Goal: Task Accomplishment & Management: Manage account settings

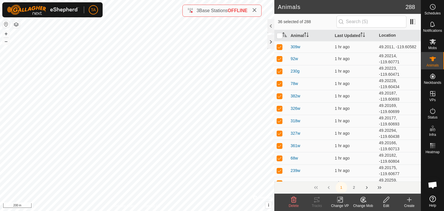
scroll to position [334, 0]
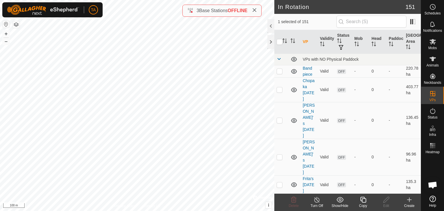
checkbox input "false"
click at [437, 39] on es-mob-svg-icon at bounding box center [433, 41] width 10 height 9
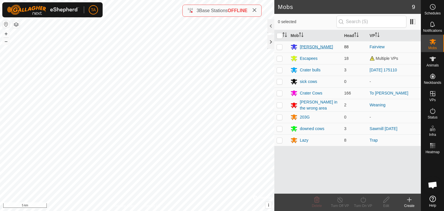
click at [315, 48] on div "[PERSON_NAME]" at bounding box center [316, 47] width 33 height 6
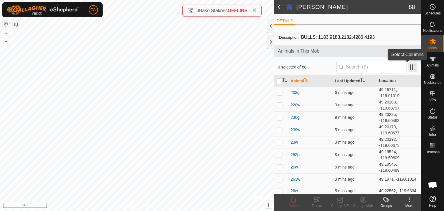
click at [411, 66] on span at bounding box center [412, 66] width 9 height 9
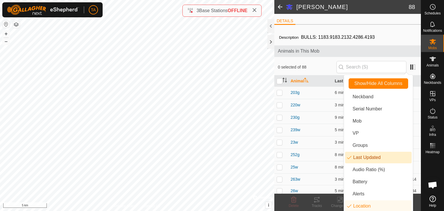
click at [377, 162] on li "Last Updated" at bounding box center [378, 158] width 66 height 12
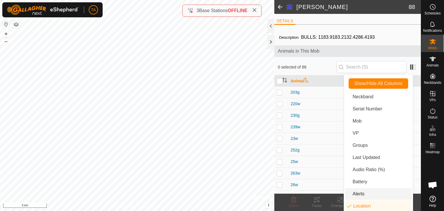
scroll to position [1, 0]
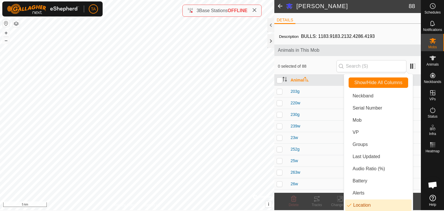
click at [373, 205] on li "Location" at bounding box center [378, 205] width 66 height 12
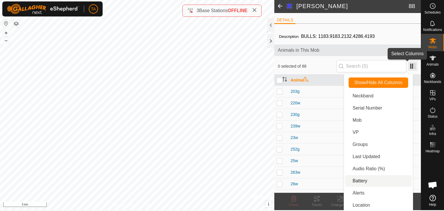
click at [408, 64] on span at bounding box center [412, 66] width 9 height 9
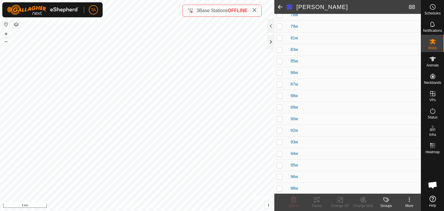
scroll to position [0, 0]
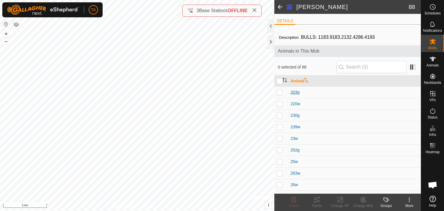
drag, startPoint x: 302, startPoint y: 188, endPoint x: 291, endPoint y: 90, distance: 98.0
copy tbody "203g 220w 230g 239w 23w 252g 25w 263w 26w 27w 28w 29w 305w 308w 309w 30w 313w 3…"
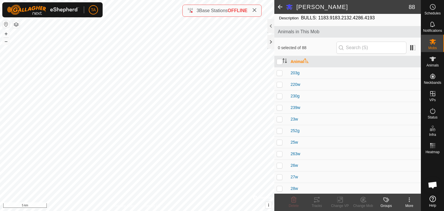
click at [335, 93] on div "230g" at bounding box center [355, 96] width 128 height 6
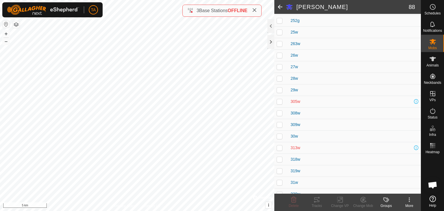
scroll to position [151, 0]
click at [279, 6] on span at bounding box center [280, 7] width 12 height 14
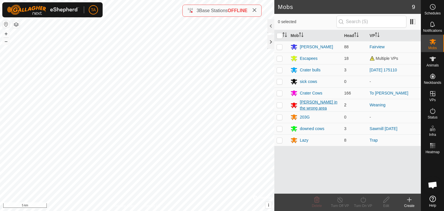
click at [312, 105] on div "[PERSON_NAME] in the wrong area" at bounding box center [320, 105] width 40 height 12
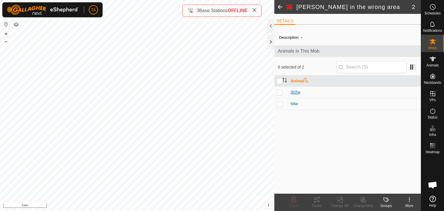
drag, startPoint x: 309, startPoint y: 108, endPoint x: 290, endPoint y: 92, distance: 24.6
click at [290, 92] on tbody "302w 69w" at bounding box center [347, 97] width 147 height 23
copy tbody "302w 69w"
click at [277, 9] on span at bounding box center [280, 7] width 12 height 14
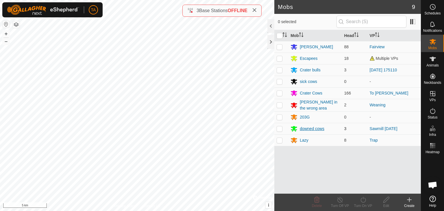
click at [307, 127] on div "downed cows" at bounding box center [312, 129] width 25 height 6
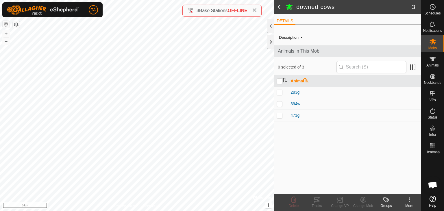
click at [280, 113] on p-checkbox at bounding box center [280, 115] width 6 height 5
checkbox input "true"
click at [280, 107] on td at bounding box center [281, 104] width 14 height 12
checkbox input "false"
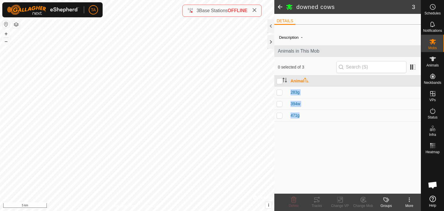
drag, startPoint x: 297, startPoint y: 119, endPoint x: 303, endPoint y: 122, distance: 6.0
click at [303, 122] on div "Description - Animals in This Mob 0 selected of 3 Animal 283g 394w 471g" at bounding box center [347, 111] width 147 height 165
click at [308, 125] on div "Description - Animals in This Mob 0 selected of 3 Animal 283g 394w 471g" at bounding box center [347, 111] width 147 height 165
click at [307, 119] on div "Description - Animals in This Mob 0 selected of 3 Animal 283g 394w 471g" at bounding box center [347, 111] width 147 height 165
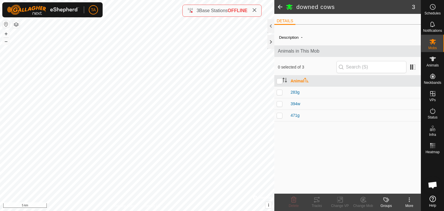
copy table "Animal 283g 394w 471g"
click at [281, 9] on span at bounding box center [280, 7] width 12 height 14
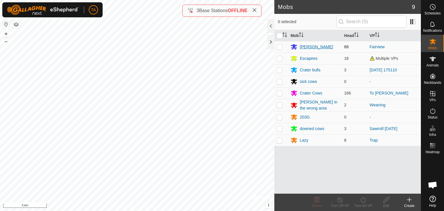
click at [312, 46] on div "[PERSON_NAME]" at bounding box center [316, 47] width 33 height 6
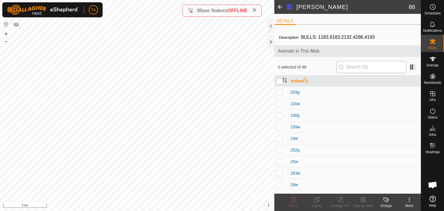
drag, startPoint x: 375, startPoint y: 36, endPoint x: 358, endPoint y: 66, distance: 35.2
click at [330, 92] on div "203g" at bounding box center [355, 92] width 128 height 6
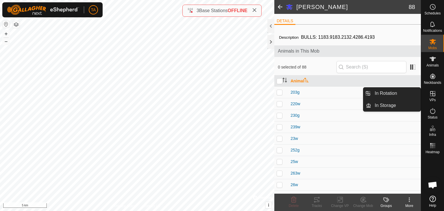
click at [435, 96] on icon at bounding box center [432, 93] width 7 height 7
click at [400, 103] on link "In Storage" at bounding box center [395, 106] width 49 height 12
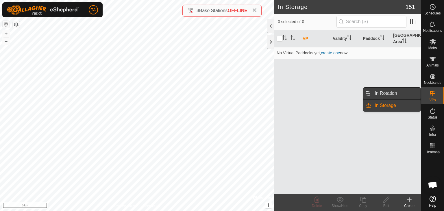
click at [404, 94] on link "In Rotation" at bounding box center [395, 94] width 49 height 12
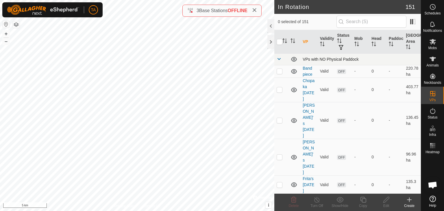
click at [280, 60] on span at bounding box center [279, 59] width 5 height 5
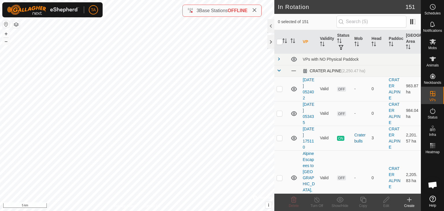
click at [279, 68] on span at bounding box center [279, 70] width 5 height 5
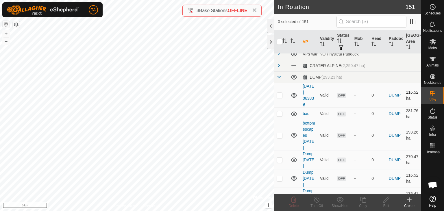
scroll to position [7, 0]
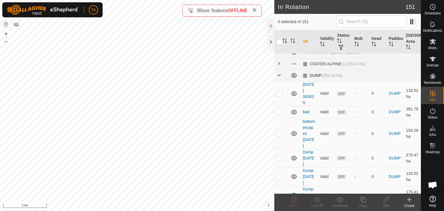
click at [278, 77] on span at bounding box center [279, 75] width 5 height 5
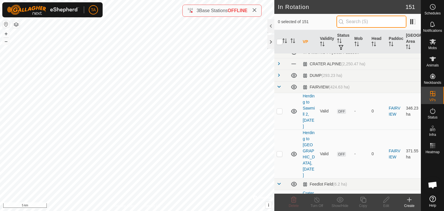
click at [377, 24] on input "text" at bounding box center [372, 22] width 70 height 12
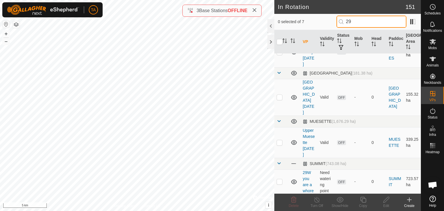
type input "29"
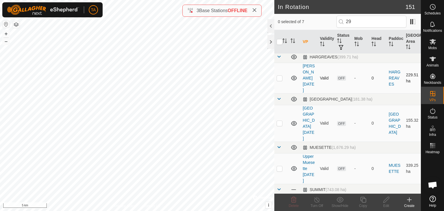
scroll to position [51, 0]
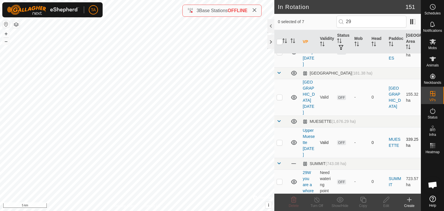
drag, startPoint x: 346, startPoint y: 117, endPoint x: 280, endPoint y: 181, distance: 91.6
click at [280, 181] on p-checkbox at bounding box center [280, 181] width 6 height 5
click at [291, 205] on span "Delete" at bounding box center [294, 206] width 10 height 4
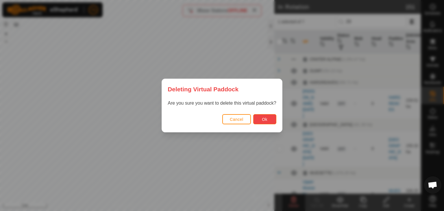
click at [263, 120] on span "Ok" at bounding box center [264, 119] width 5 height 5
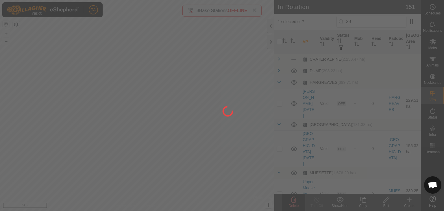
checkbox input "false"
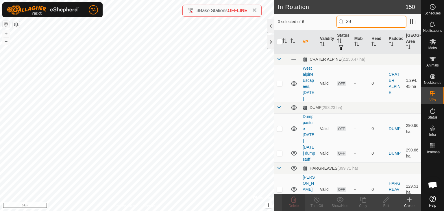
click at [355, 23] on input "29" at bounding box center [372, 22] width 70 height 12
type input "2"
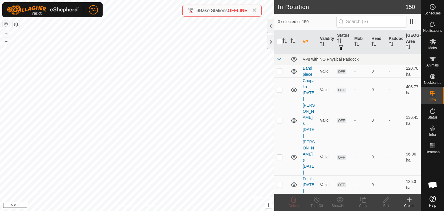
checkbox input "true"
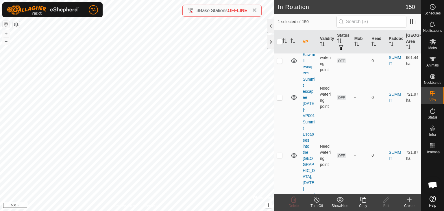
scroll to position [4431, 0]
click at [294, 34] on icon at bounding box center [294, 33] width 6 height 2
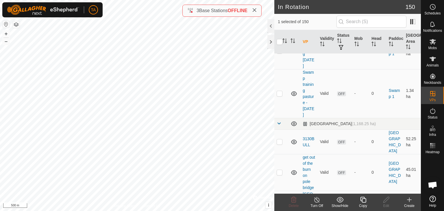
scroll to position [4880, 0]
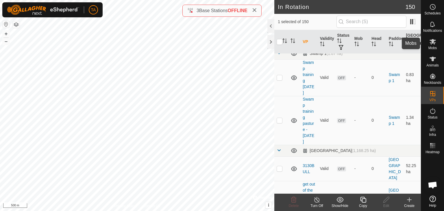
click at [431, 49] on span "Mobs" at bounding box center [432, 47] width 8 height 3
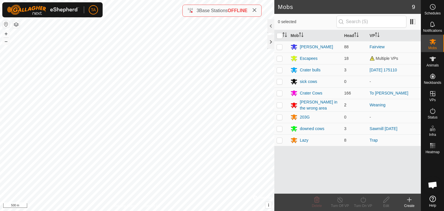
click at [279, 106] on p-checkbox at bounding box center [280, 105] width 6 height 5
checkbox input "true"
click at [360, 202] on icon at bounding box center [363, 199] width 7 height 7
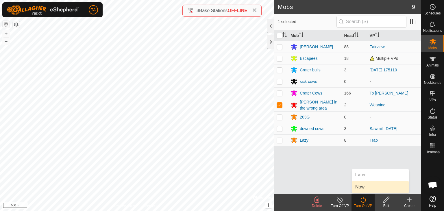
click at [368, 185] on link "Now" at bounding box center [380, 187] width 57 height 12
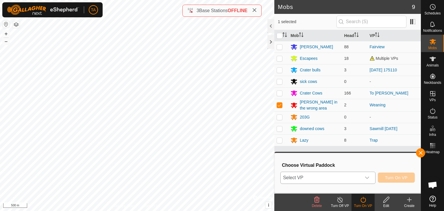
click at [340, 178] on span "Select VP" at bounding box center [321, 178] width 81 height 12
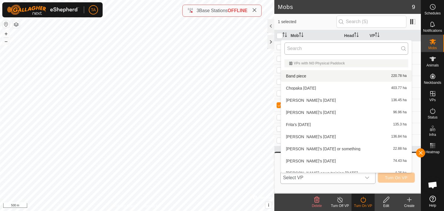
scroll to position [6, 0]
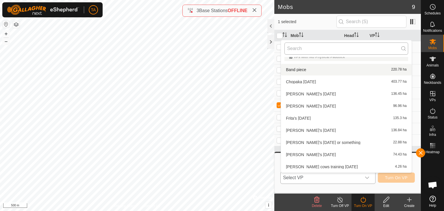
click at [325, 50] on input "text" at bounding box center [346, 48] width 124 height 12
type input "q"
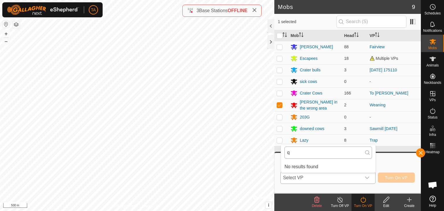
scroll to position [0, 0]
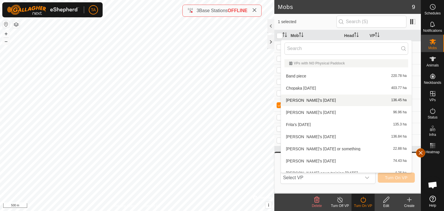
click at [420, 151] on button "button" at bounding box center [420, 152] width 9 height 9
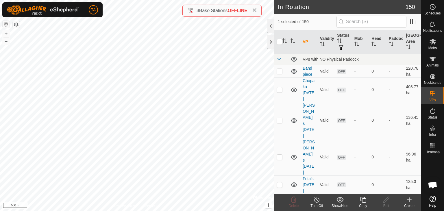
checkbox input "false"
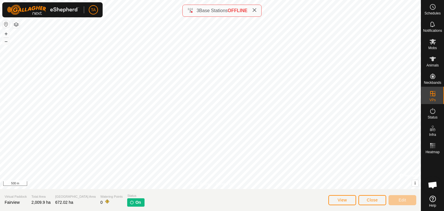
click at [255, 9] on icon at bounding box center [254, 10] width 5 height 5
click at [375, 195] on button "Close" at bounding box center [372, 200] width 28 height 10
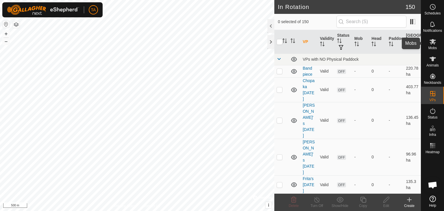
click at [435, 43] on icon at bounding box center [432, 41] width 7 height 7
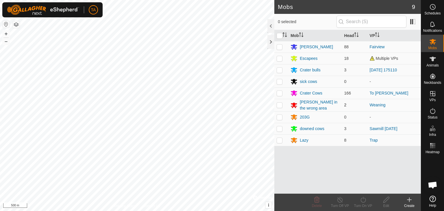
click at [281, 107] on p-checkbox at bounding box center [280, 105] width 6 height 5
checkbox input "true"
click at [362, 204] on div "Turn On VP" at bounding box center [363, 205] width 23 height 5
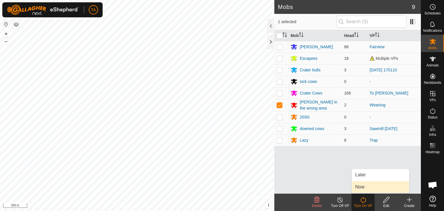
click at [374, 188] on link "Now" at bounding box center [380, 187] width 57 height 12
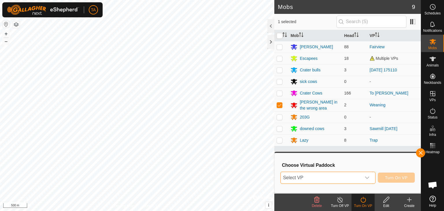
click at [337, 175] on span "Select VP" at bounding box center [321, 178] width 81 height 12
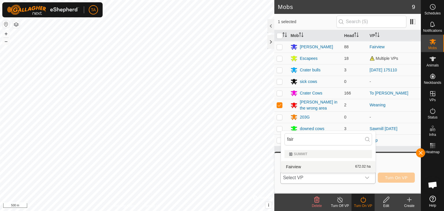
type input "fair"
click at [338, 166] on li "Fairview 672.02 ha" at bounding box center [328, 167] width 95 height 12
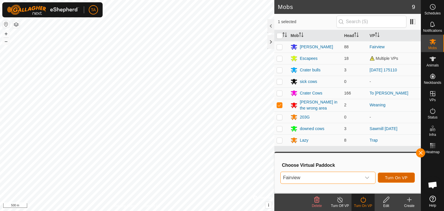
click at [392, 180] on span "Turn On VP" at bounding box center [396, 177] width 23 height 5
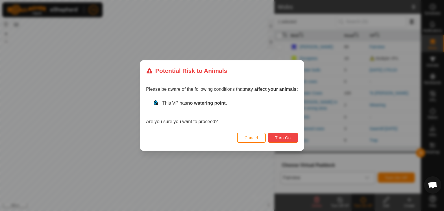
click at [283, 134] on button "Turn On" at bounding box center [283, 138] width 30 height 10
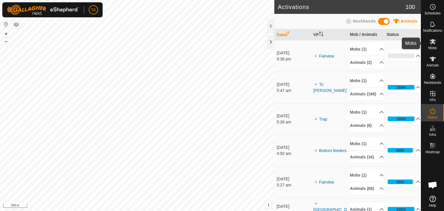
click at [433, 49] on span "Mobs" at bounding box center [432, 47] width 8 height 3
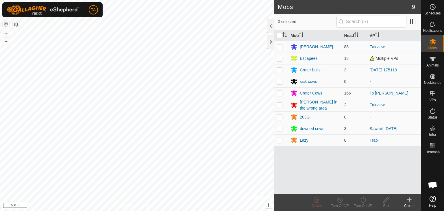
click at [280, 106] on p-checkbox at bounding box center [280, 105] width 6 height 5
checkbox input "true"
click at [309, 105] on div "[PERSON_NAME] in the wrong area" at bounding box center [320, 105] width 40 height 12
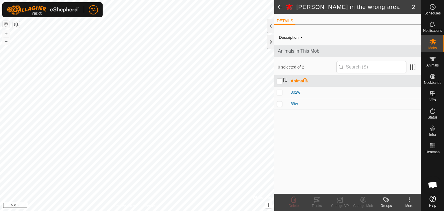
click at [281, 92] on p-checkbox at bounding box center [280, 92] width 6 height 5
checkbox input "true"
click at [279, 104] on p-checkbox at bounding box center [280, 103] width 6 height 5
checkbox input "true"
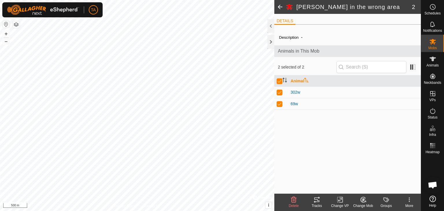
click at [360, 205] on div "Change Mob" at bounding box center [363, 205] width 23 height 5
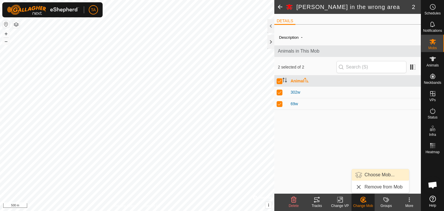
click at [383, 173] on link "Choose Mob..." at bounding box center [380, 175] width 57 height 12
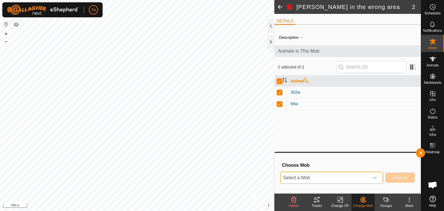
click at [365, 178] on span "Select a Mob" at bounding box center [325, 178] width 88 height 12
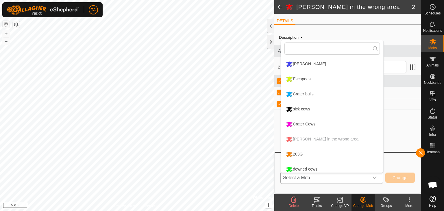
click at [323, 63] on li "[PERSON_NAME]" at bounding box center [332, 64] width 102 height 14
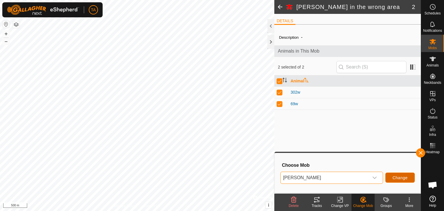
click at [406, 177] on span "Change" at bounding box center [400, 177] width 15 height 5
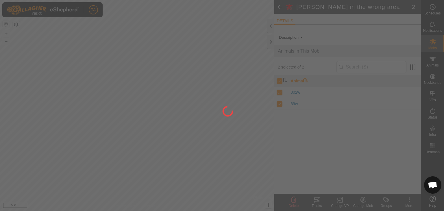
checkbox input "false"
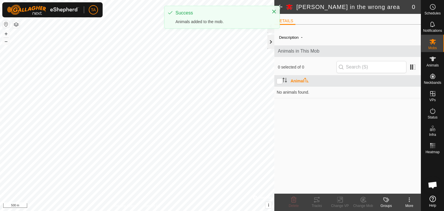
click at [271, 43] on div at bounding box center [270, 42] width 7 height 14
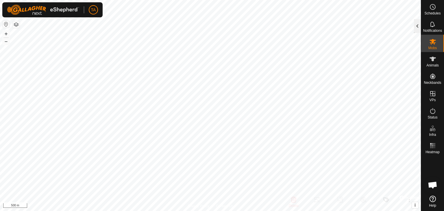
click at [416, 23] on div at bounding box center [417, 26] width 7 height 14
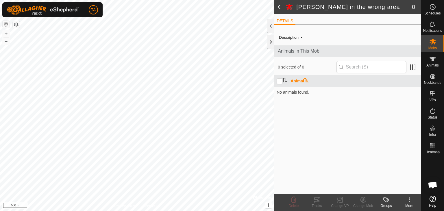
click at [283, 2] on span at bounding box center [280, 7] width 12 height 14
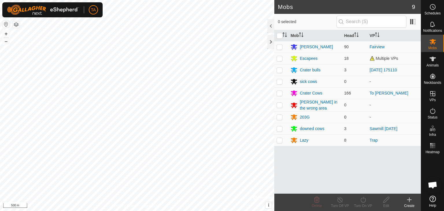
click at [278, 117] on p-checkbox at bounding box center [280, 117] width 6 height 5
click at [315, 200] on icon at bounding box center [316, 200] width 5 height 6
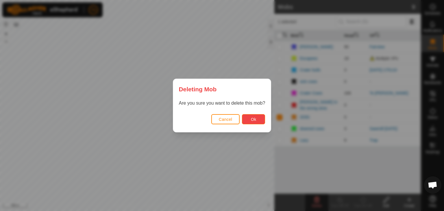
click at [252, 121] on span "Ok" at bounding box center [253, 119] width 5 height 5
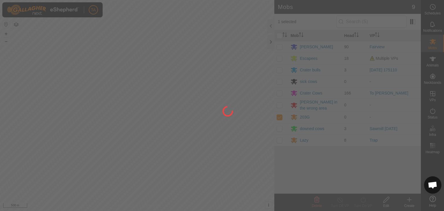
checkbox input "false"
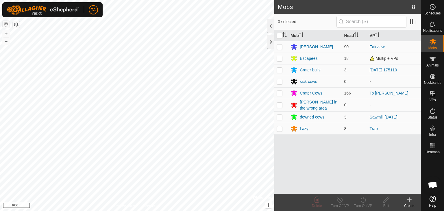
click at [308, 118] on div "downed cows" at bounding box center [312, 117] width 25 height 6
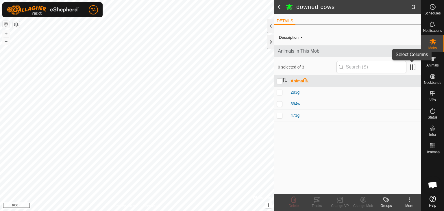
click at [412, 67] on span at bounding box center [412, 66] width 9 height 9
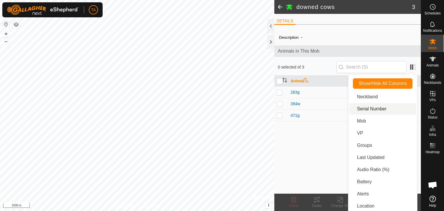
click at [380, 106] on li "Serial Number" at bounding box center [383, 109] width 66 height 12
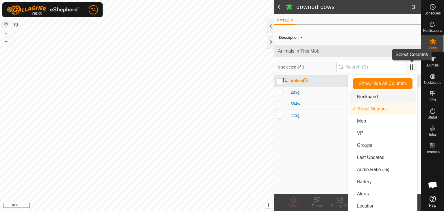
click at [412, 72] on app-column-selector at bounding box center [411, 67] width 11 height 11
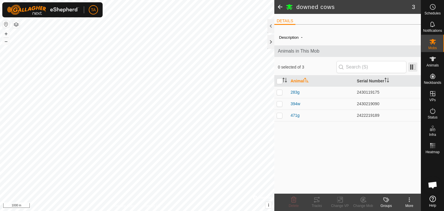
click at [414, 71] on span at bounding box center [412, 66] width 9 height 9
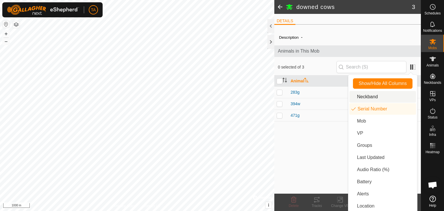
click at [370, 99] on li "Neckband" at bounding box center [383, 97] width 66 height 12
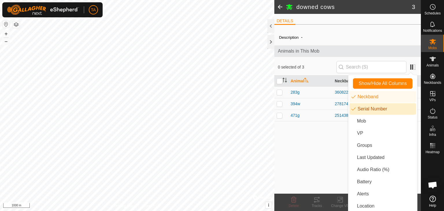
click at [384, 110] on li "Serial Number" at bounding box center [383, 109] width 66 height 12
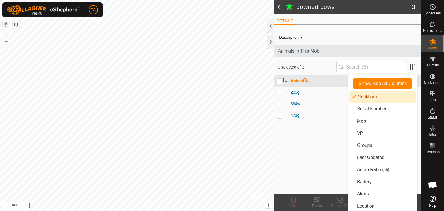
click at [374, 100] on li "Neckband" at bounding box center [383, 97] width 66 height 12
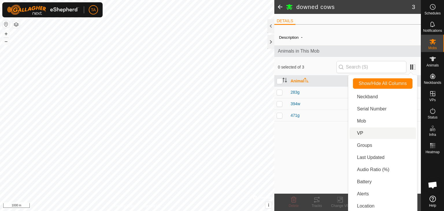
click at [371, 133] on li "VP" at bounding box center [383, 133] width 66 height 12
click at [374, 167] on li "Audio Ratio (%)" at bounding box center [383, 170] width 66 height 12
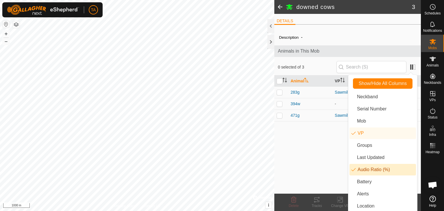
click at [374, 167] on li "Audio Ratio (%)" at bounding box center [383, 170] width 66 height 12
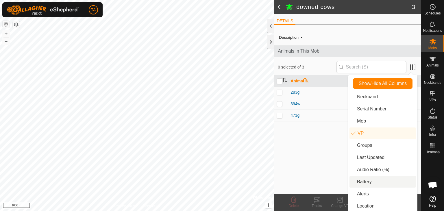
click at [375, 180] on li "Battery" at bounding box center [383, 182] width 66 height 12
click at [377, 193] on li "Alerts" at bounding box center [383, 194] width 66 height 12
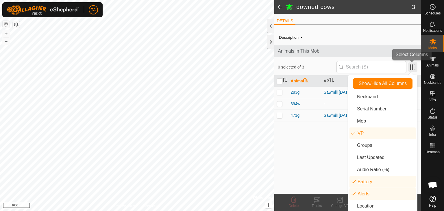
click at [411, 68] on span at bounding box center [412, 66] width 9 height 9
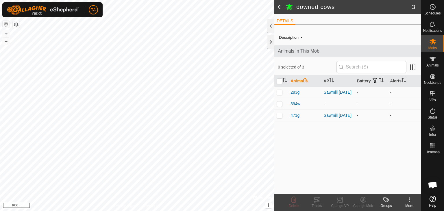
click at [279, 93] on p-checkbox at bounding box center [280, 92] width 6 height 5
checkbox input "true"
click at [281, 113] on td at bounding box center [281, 116] width 14 height 12
checkbox input "true"
click at [333, 199] on change-vp-svg-icon at bounding box center [339, 199] width 23 height 7
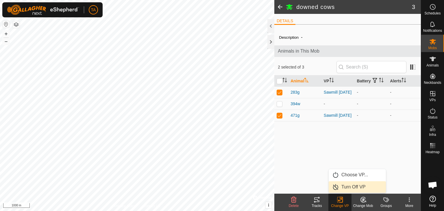
click at [352, 188] on link "Turn Off VP" at bounding box center [357, 187] width 57 height 12
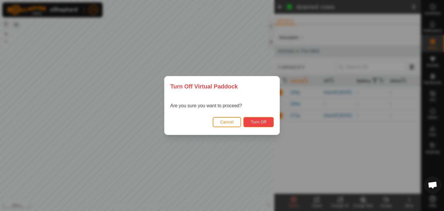
click at [261, 121] on span "Turn Off" at bounding box center [259, 122] width 16 height 5
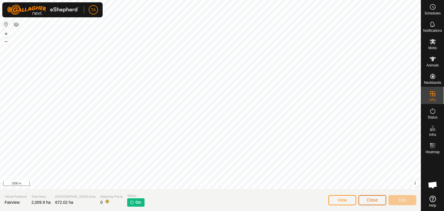
click at [376, 200] on span "Close" at bounding box center [372, 200] width 11 height 5
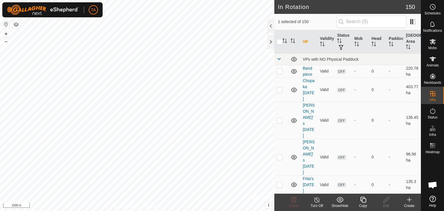
checkbox input "true"
checkbox input "false"
click at [437, 46] on es-mob-svg-icon at bounding box center [433, 41] width 10 height 9
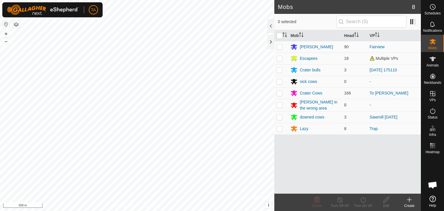
click at [280, 106] on p-checkbox at bounding box center [280, 105] width 6 height 5
click at [313, 206] on span "Delete" at bounding box center [317, 206] width 10 height 4
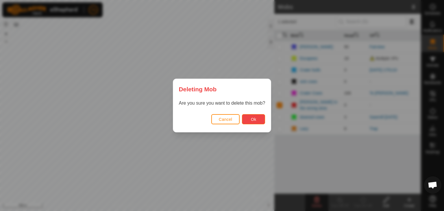
click at [264, 119] on button "Ok" at bounding box center [253, 119] width 23 height 10
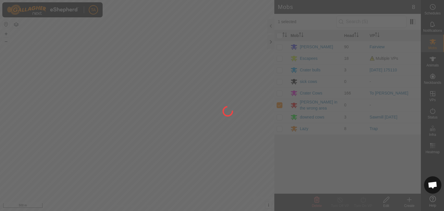
checkbox input "false"
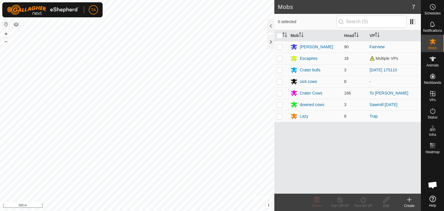
click at [279, 82] on p-checkbox at bounding box center [280, 81] width 6 height 5
click at [317, 202] on icon at bounding box center [316, 200] width 5 height 6
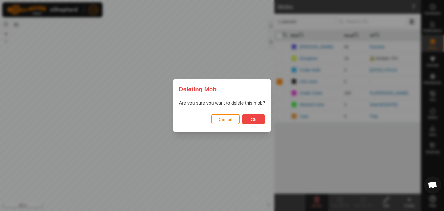
click at [258, 119] on button "Ok" at bounding box center [253, 119] width 23 height 10
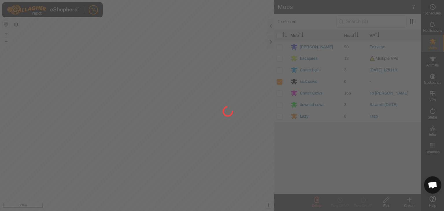
checkbox input "false"
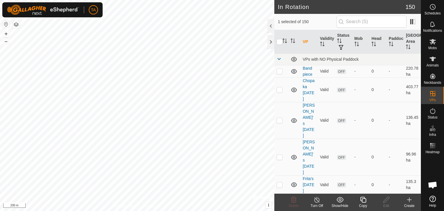
checkbox input "false"
